Goal: Contribute content: Add original content to the website for others to see

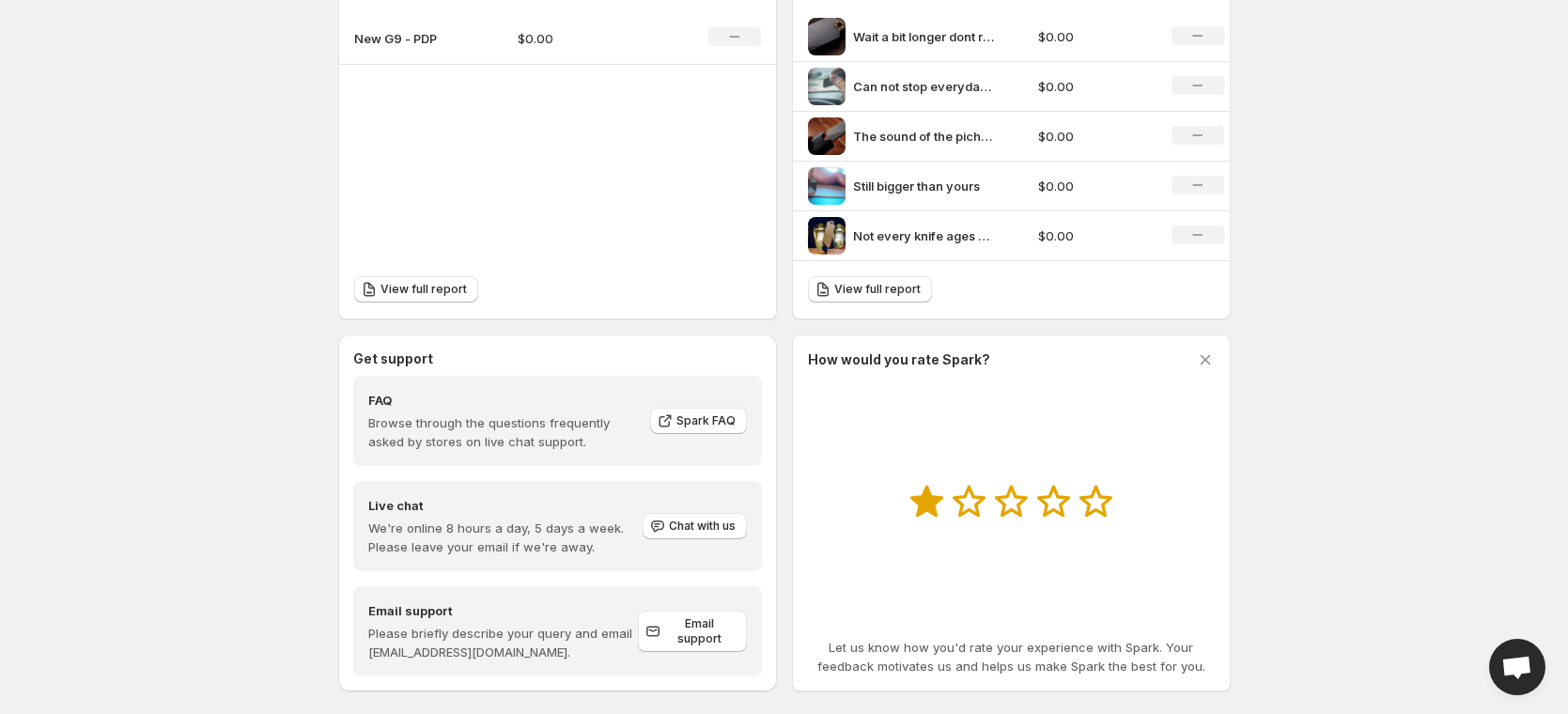
scroll to position [573, 0]
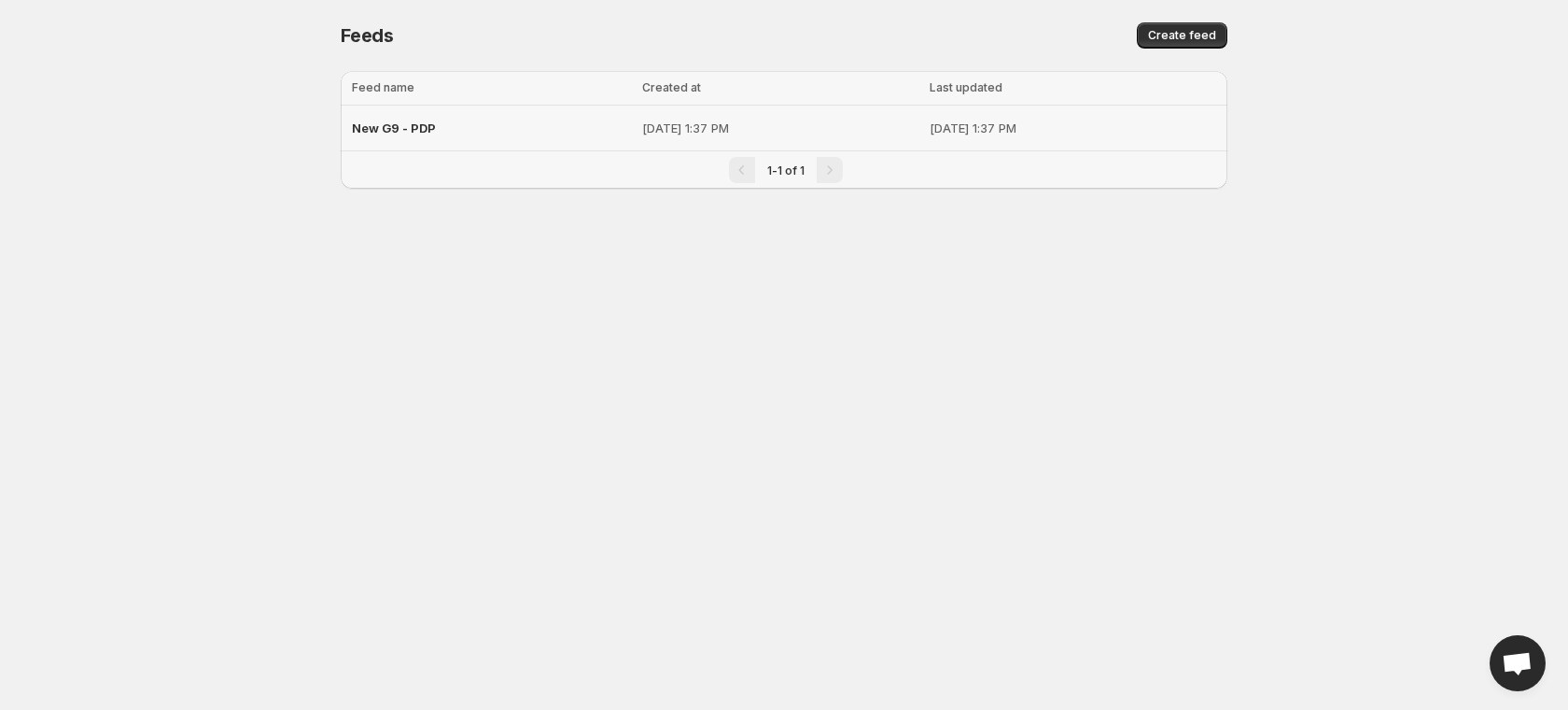
click at [404, 117] on div "New G9 - PDP" at bounding box center [491, 128] width 279 height 34
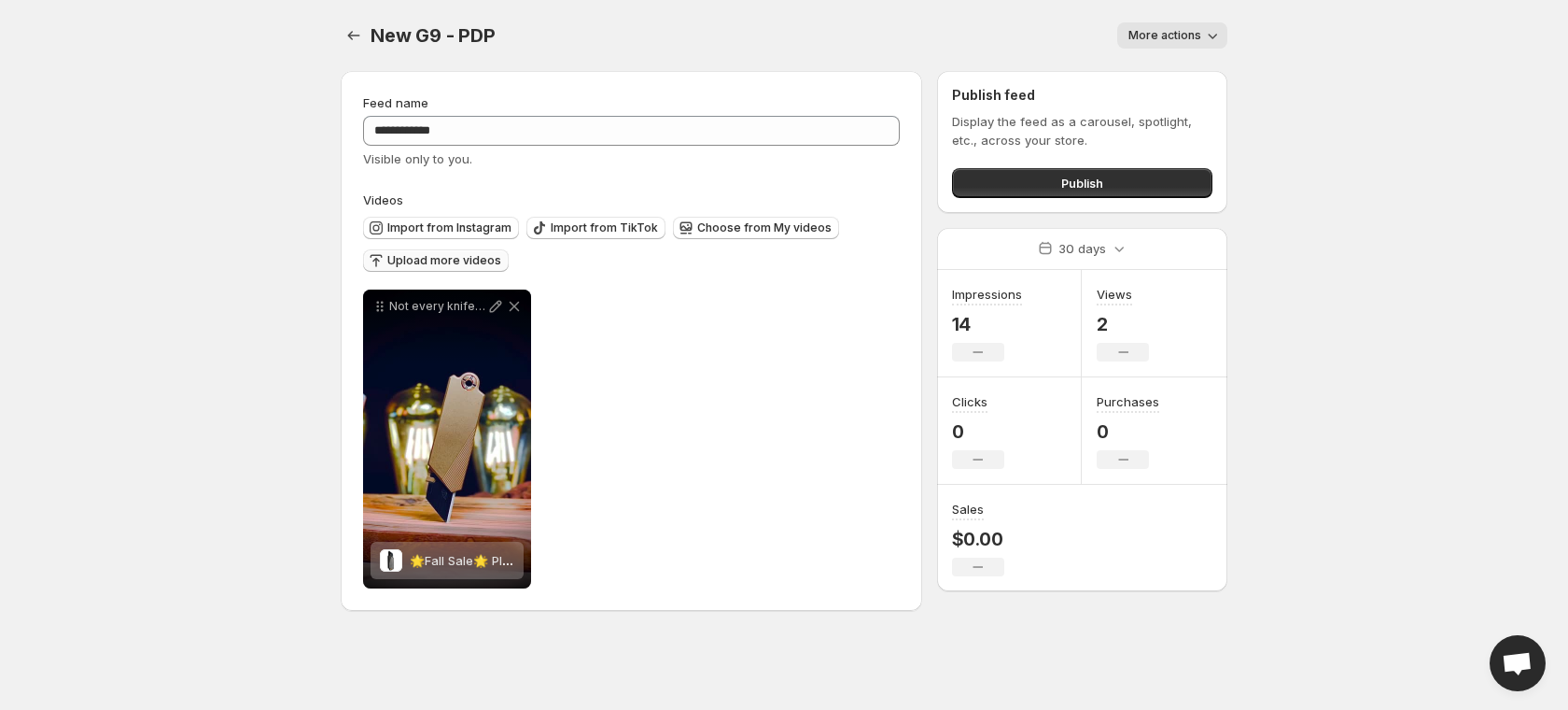
click at [434, 262] on span "Upload more videos" at bounding box center [444, 260] width 114 height 15
click at [456, 223] on span "Import from Instagram" at bounding box center [449, 228] width 124 height 15
click at [767, 225] on span "Choose from My videos" at bounding box center [764, 228] width 134 height 15
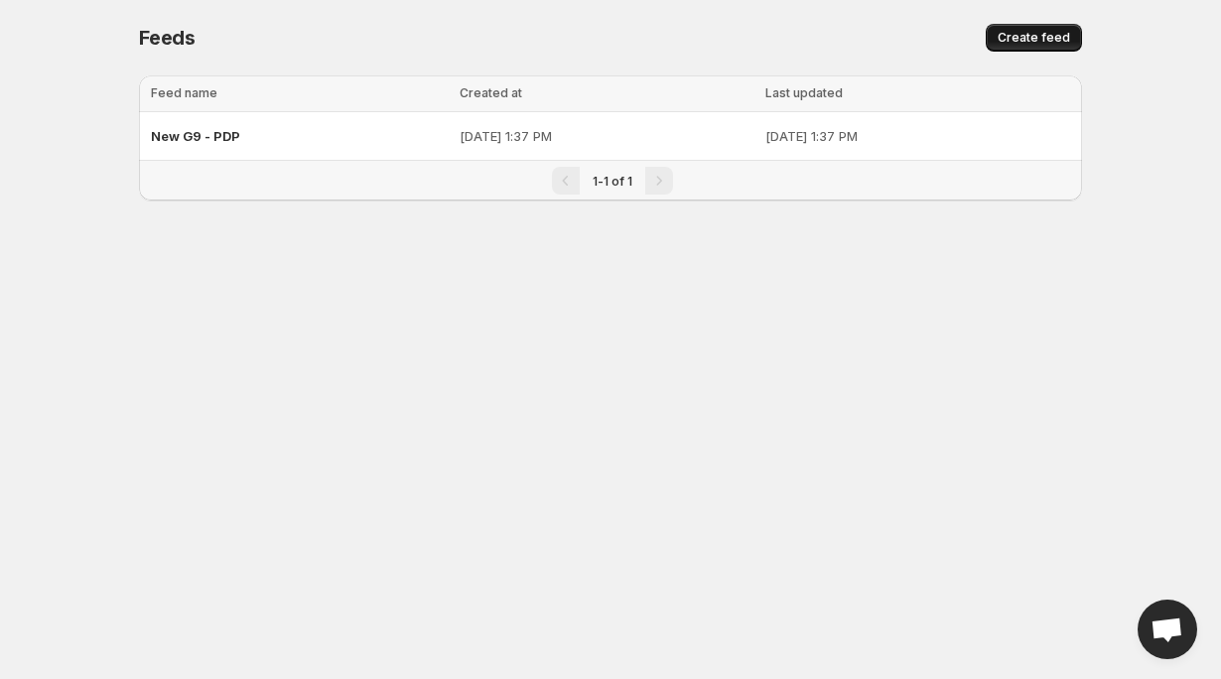
click at [1006, 40] on span "Create feed" at bounding box center [1034, 38] width 72 height 16
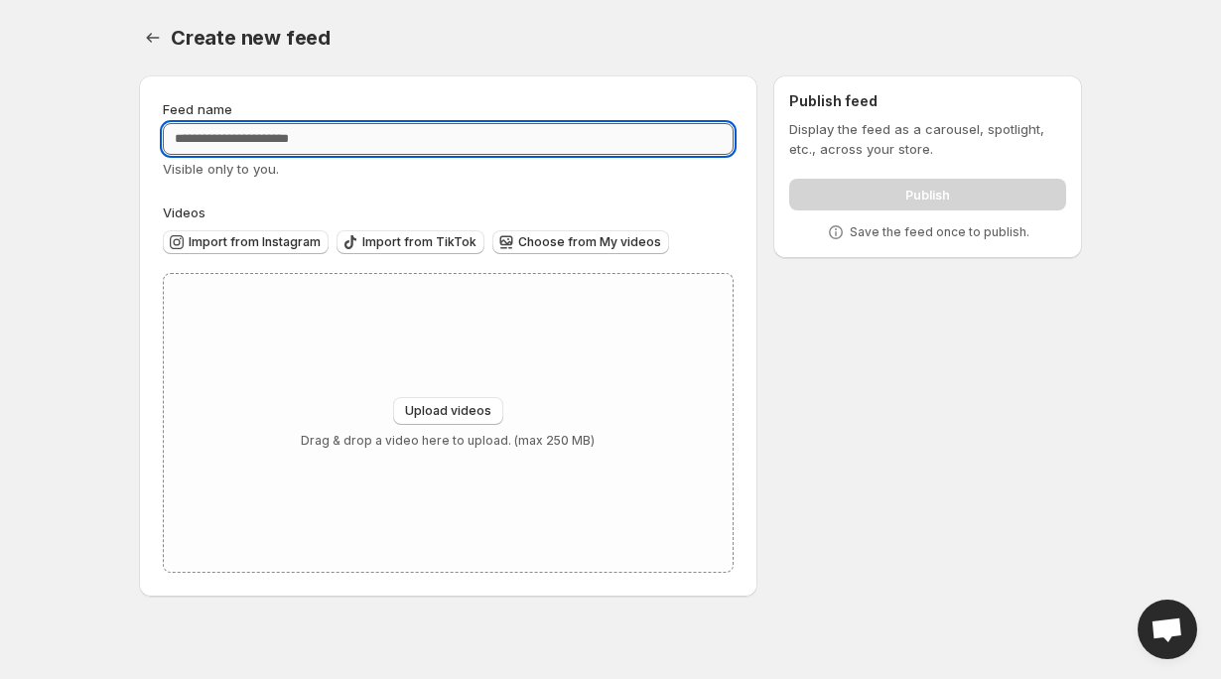
click at [501, 142] on input "Feed name" at bounding box center [448, 139] width 571 height 32
type input "**"
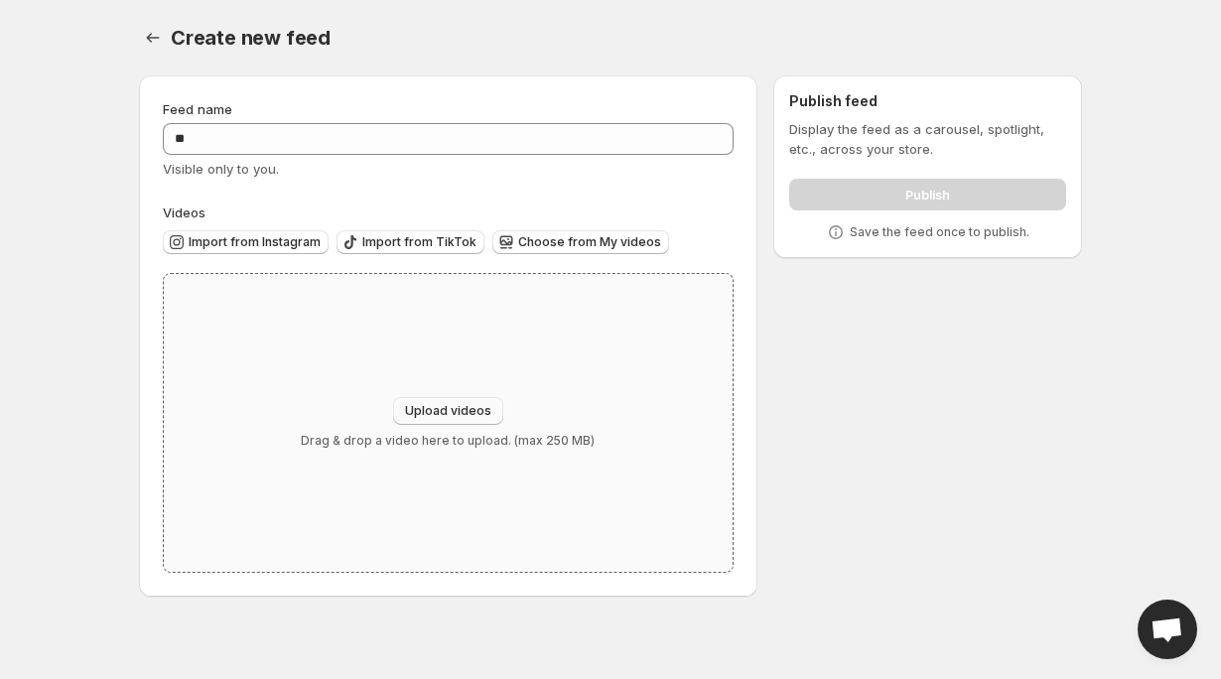
click at [486, 411] on span "Upload videos" at bounding box center [448, 411] width 86 height 16
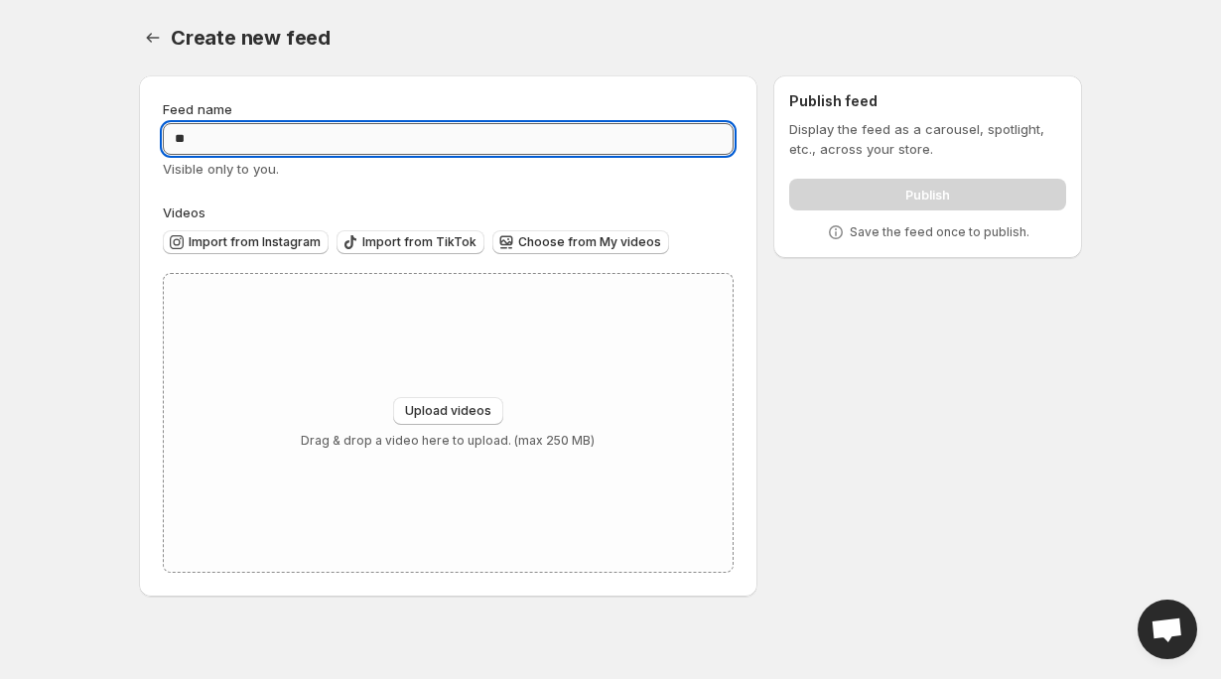
click at [447, 144] on input "**" at bounding box center [448, 139] width 571 height 32
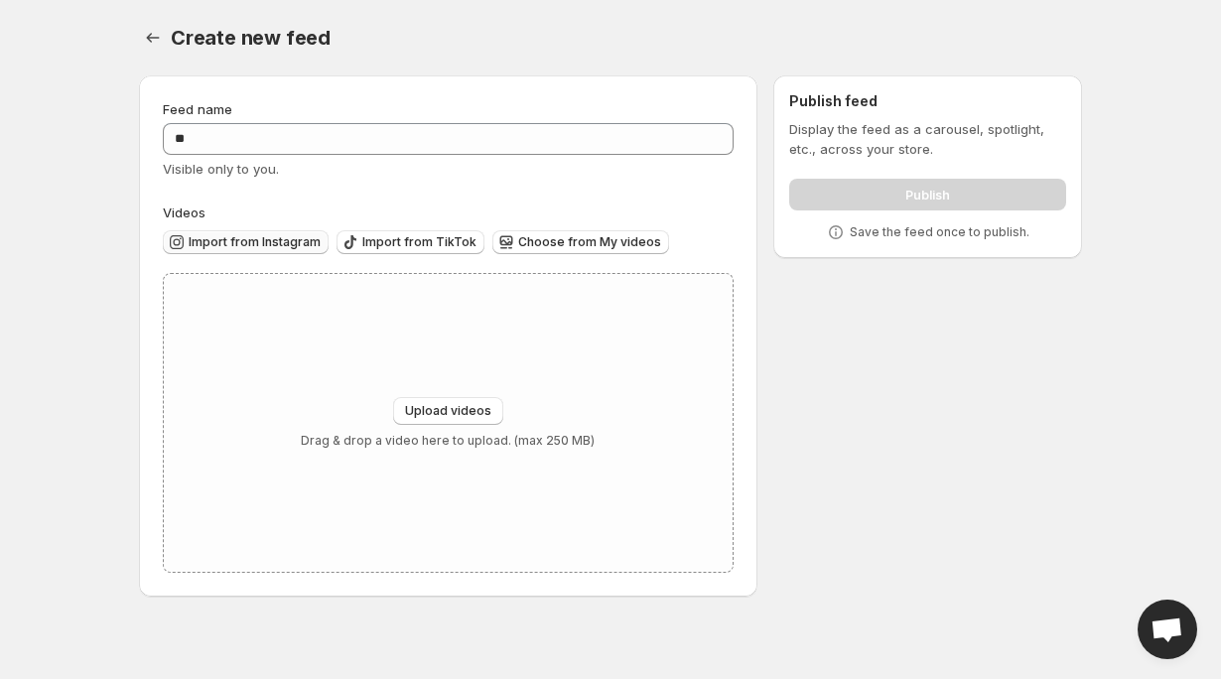
click at [270, 244] on span "Import from Instagram" at bounding box center [255, 242] width 132 height 16
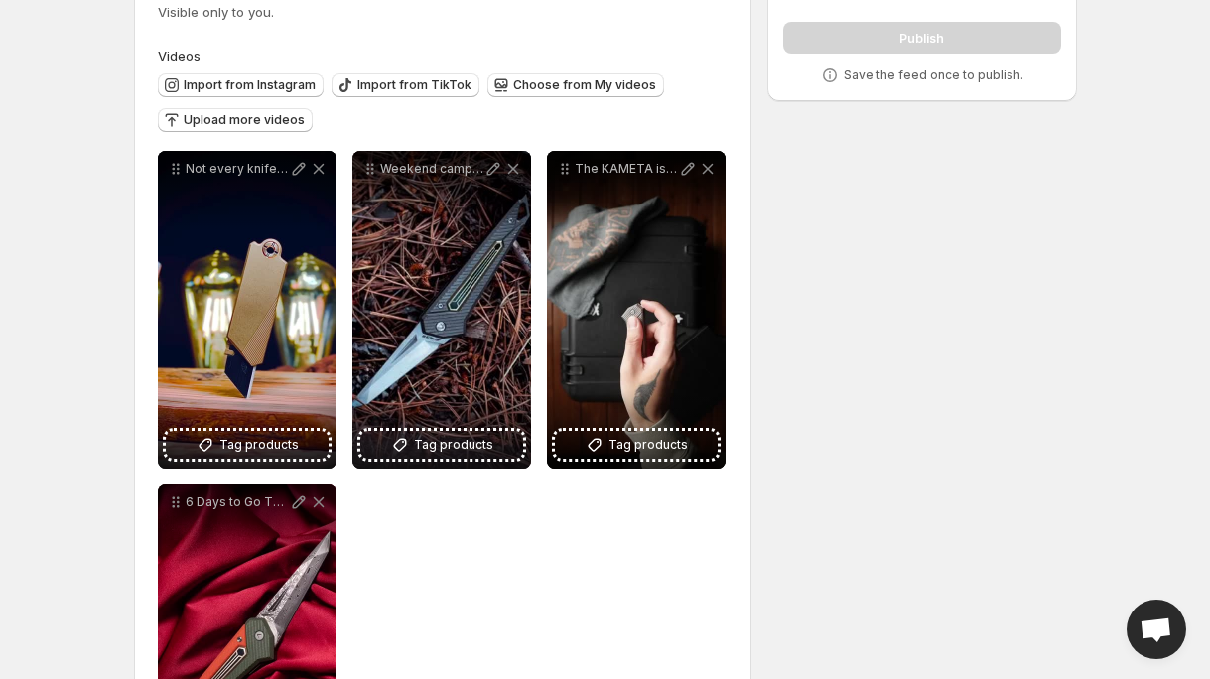
scroll to position [174, 0]
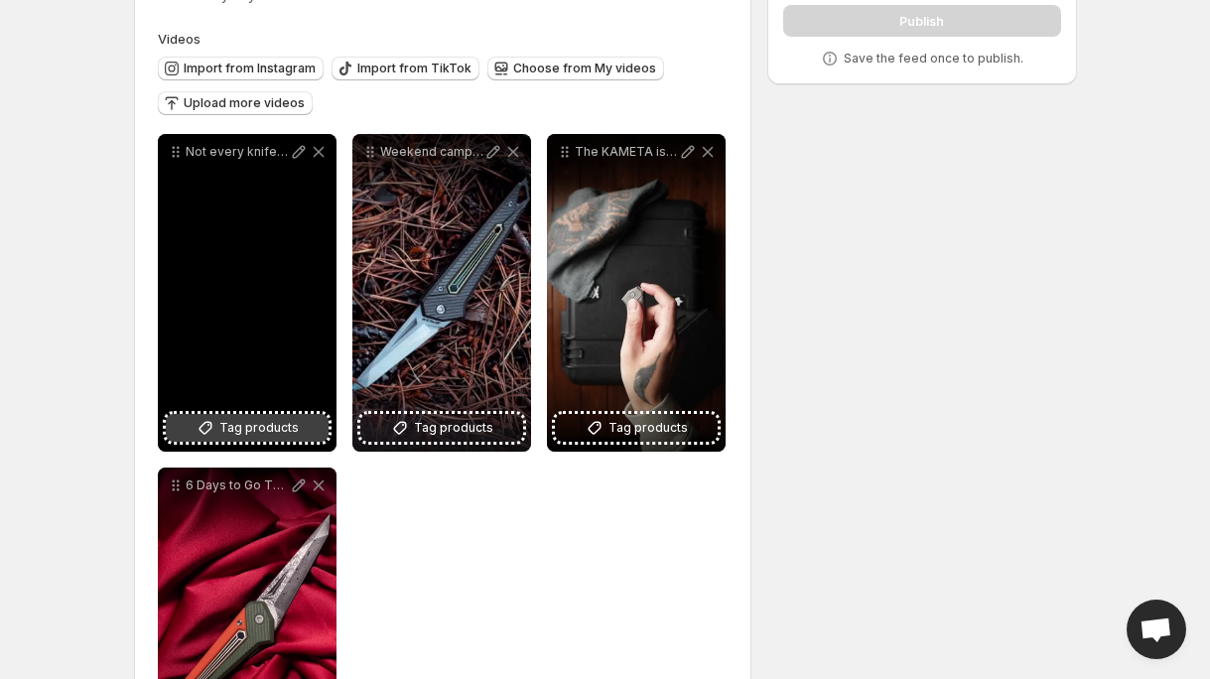
click at [284, 428] on span "Tag products" at bounding box center [258, 428] width 79 height 20
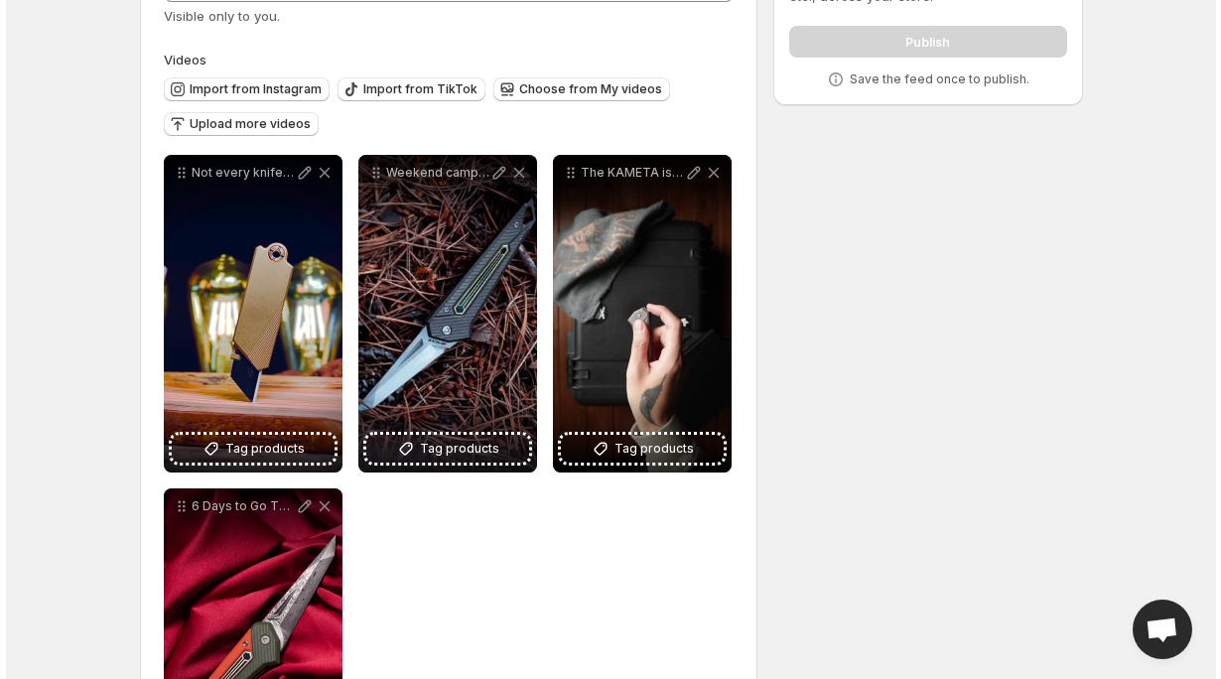
scroll to position [0, 0]
